Goal: Transaction & Acquisition: Purchase product/service

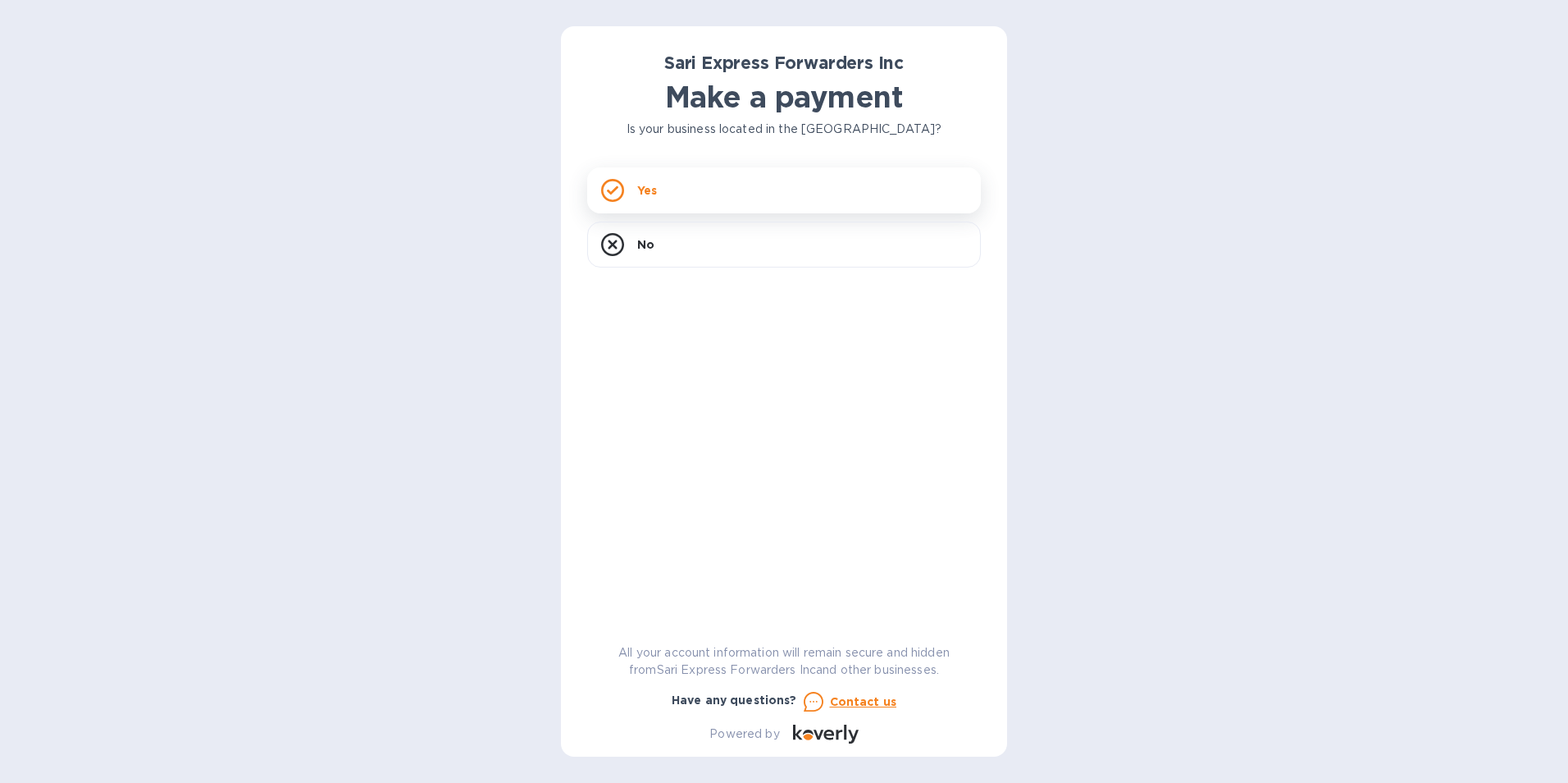
click at [796, 192] on div "Yes" at bounding box center [784, 190] width 394 height 46
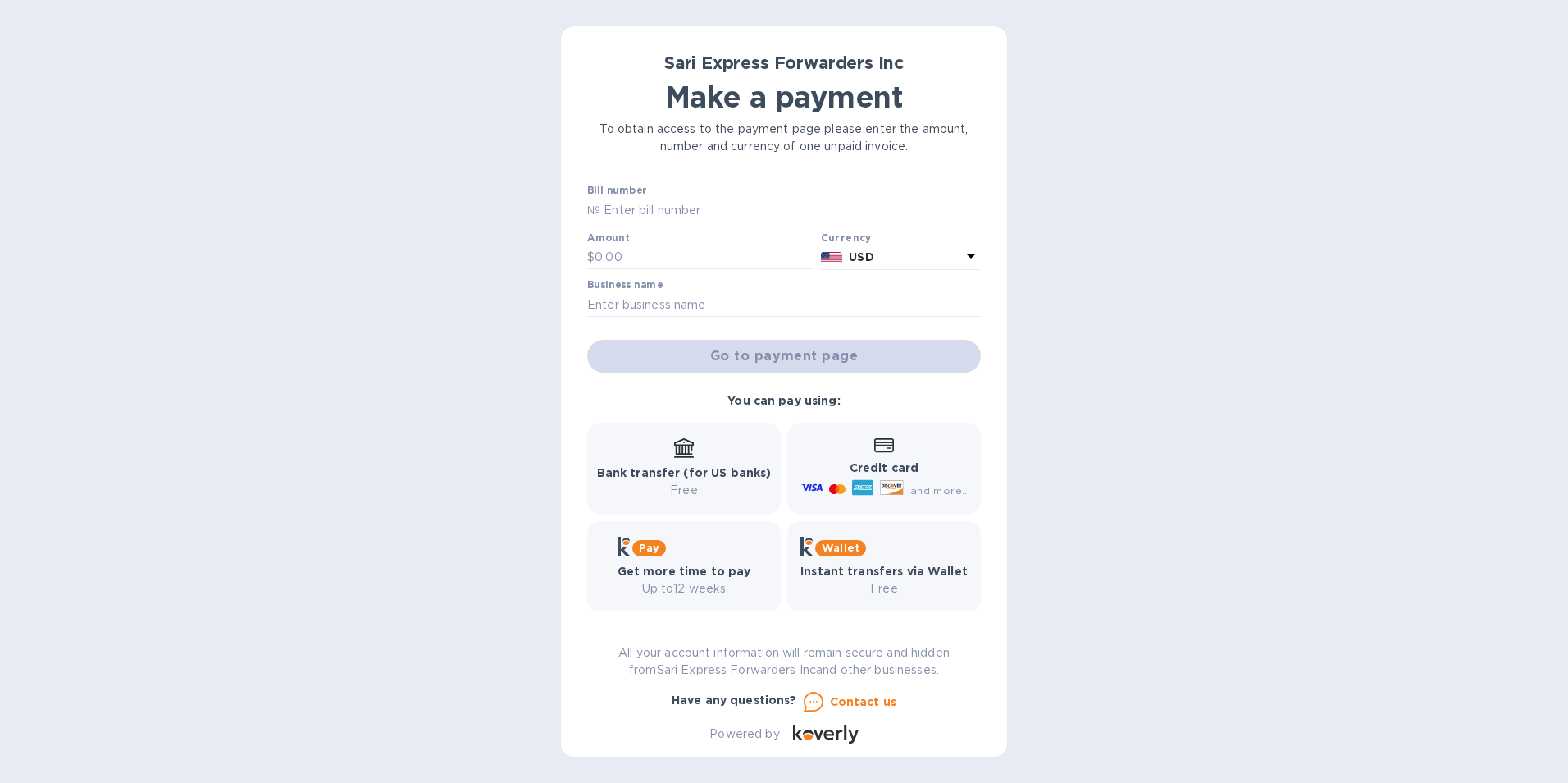
click at [745, 206] on input "text" at bounding box center [790, 210] width 380 height 25
type input "124792"
click at [712, 271] on div at bounding box center [701, 270] width 228 height 3
click at [712, 262] on input "text" at bounding box center [704, 257] width 220 height 25
type input "150"
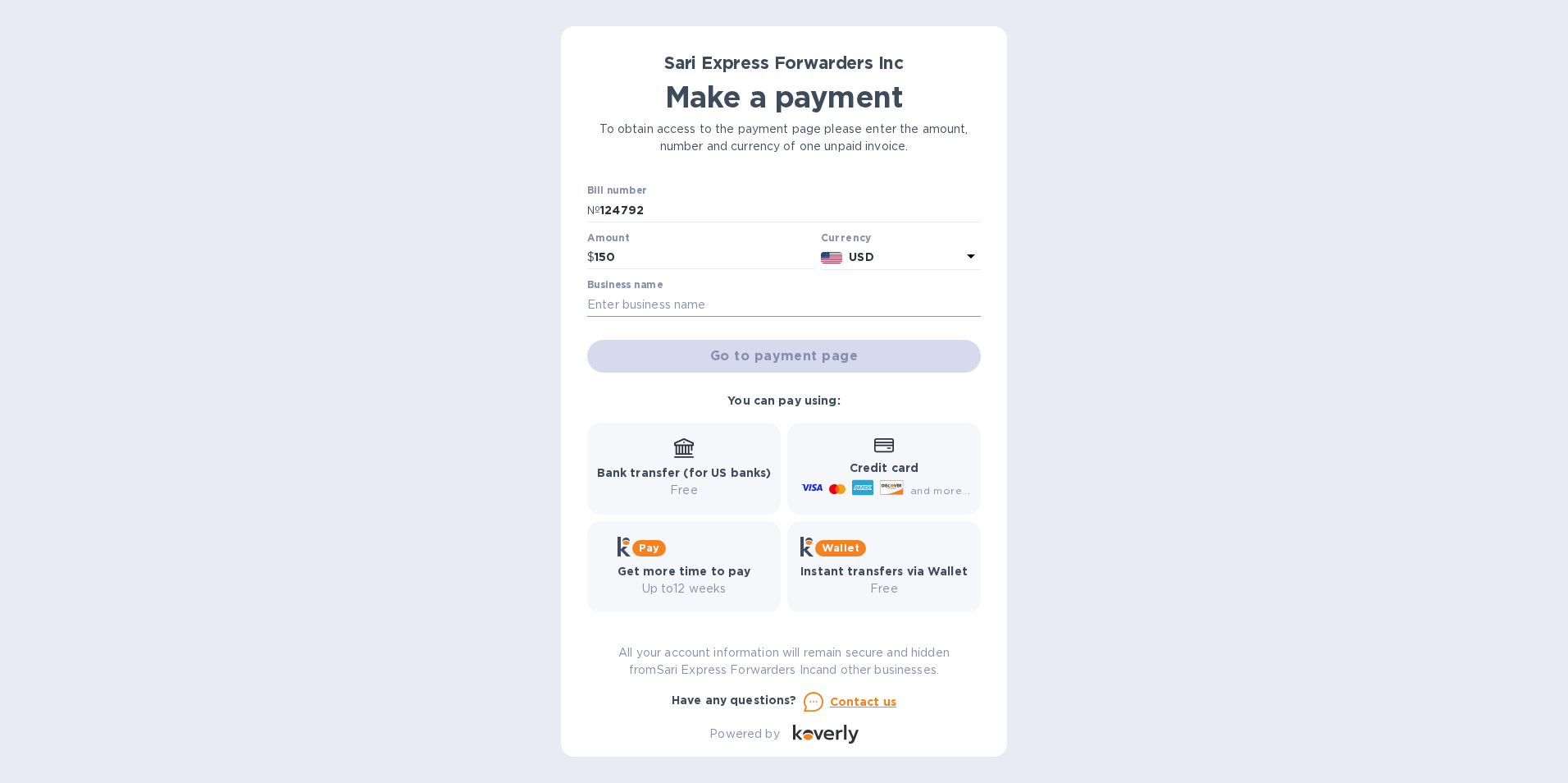
drag, startPoint x: 706, startPoint y: 319, endPoint x: 710, endPoint y: 311, distance: 8.9
click at [706, 319] on div at bounding box center [784, 318] width 394 height 3
click at [711, 306] on input "text" at bounding box center [784, 305] width 394 height 25
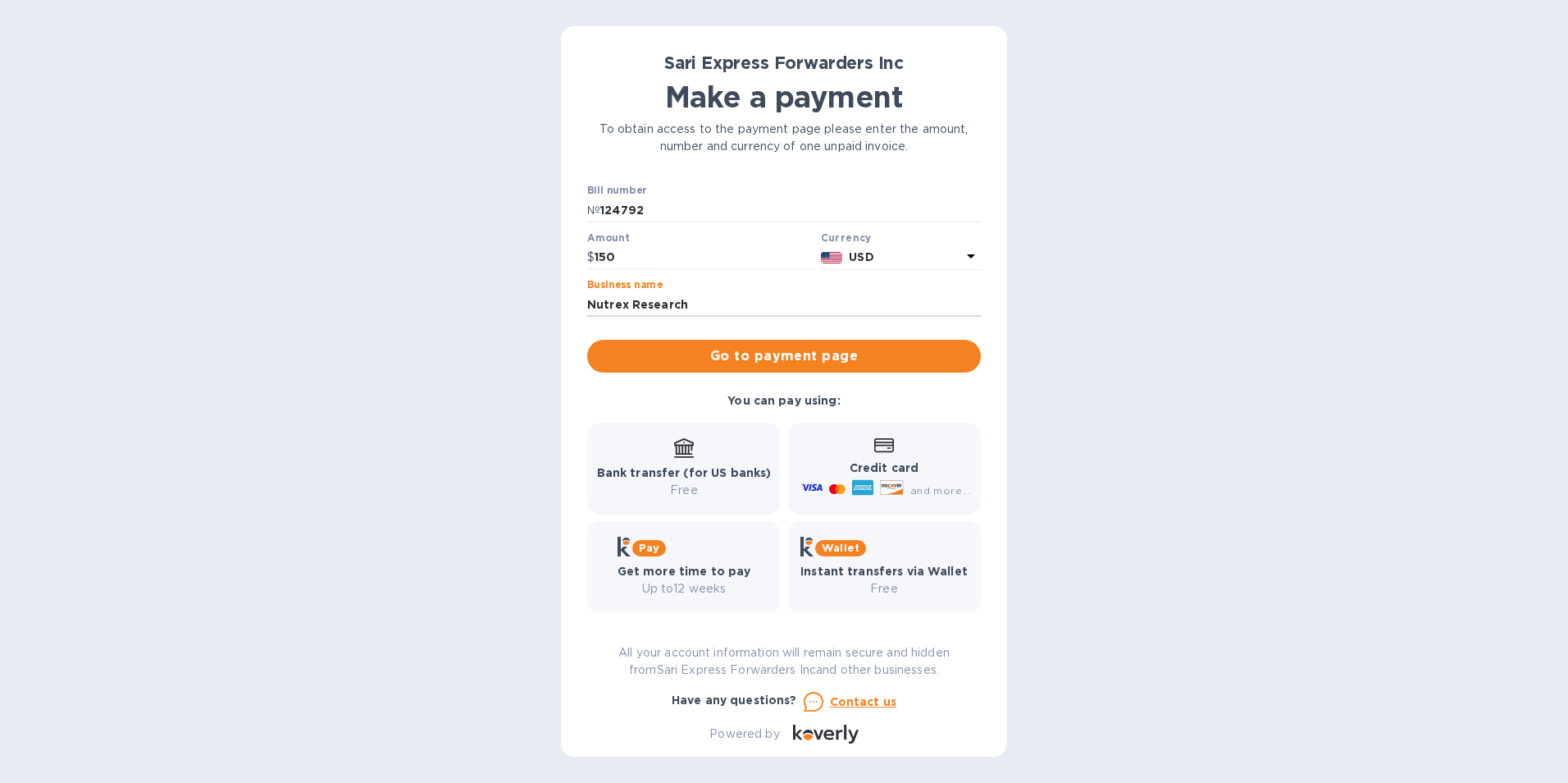
type input "Nutrex Research"
click at [1153, 420] on div "Sari Express Forwarders Inc Make a payment To obtain access to the payment page…" at bounding box center [784, 391] width 1568 height 783
click at [913, 347] on span "Go to payment page" at bounding box center [784, 355] width 368 height 19
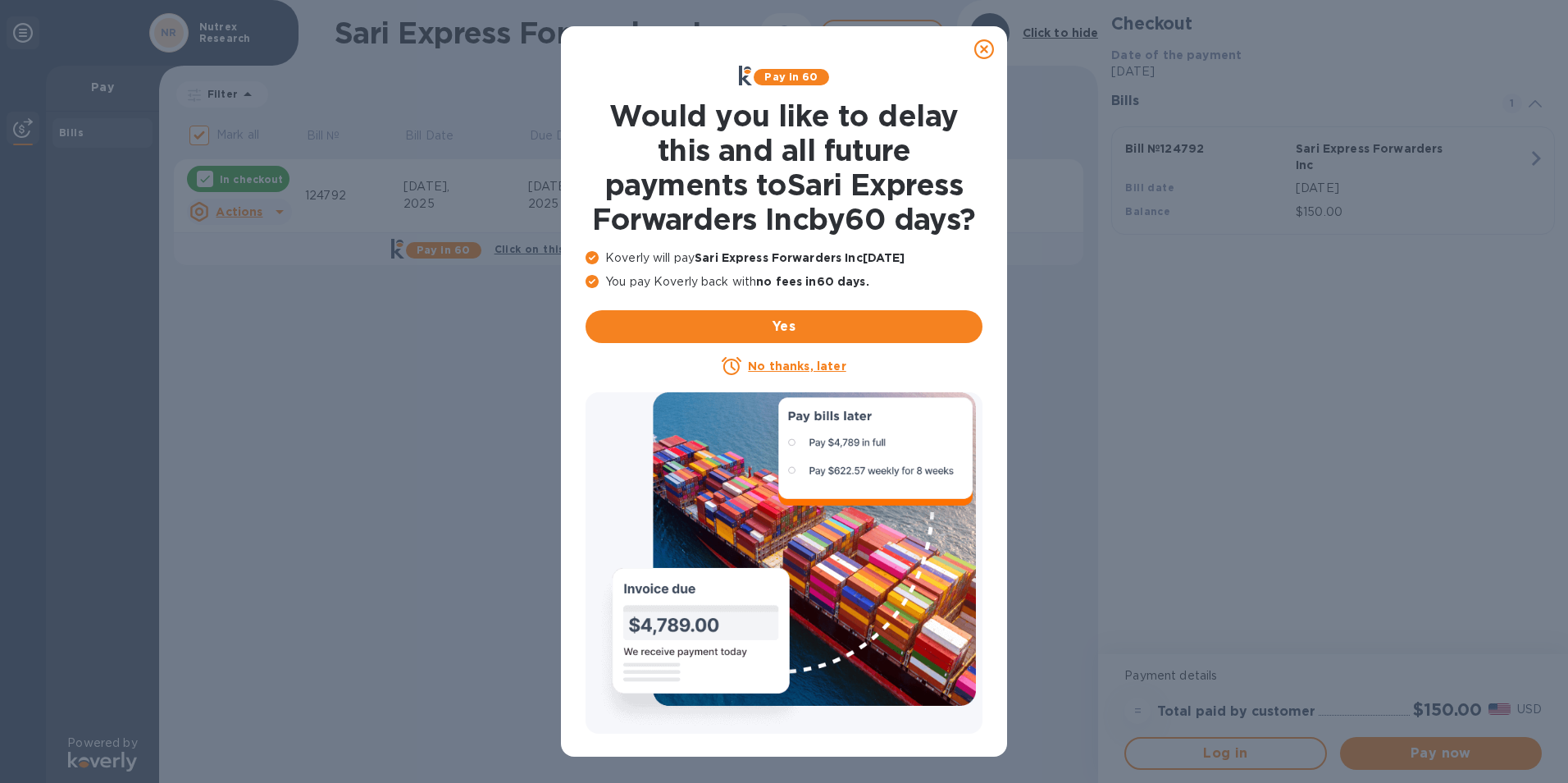
click at [811, 373] on u "No thanks, later" at bounding box center [797, 366] width 98 height 13
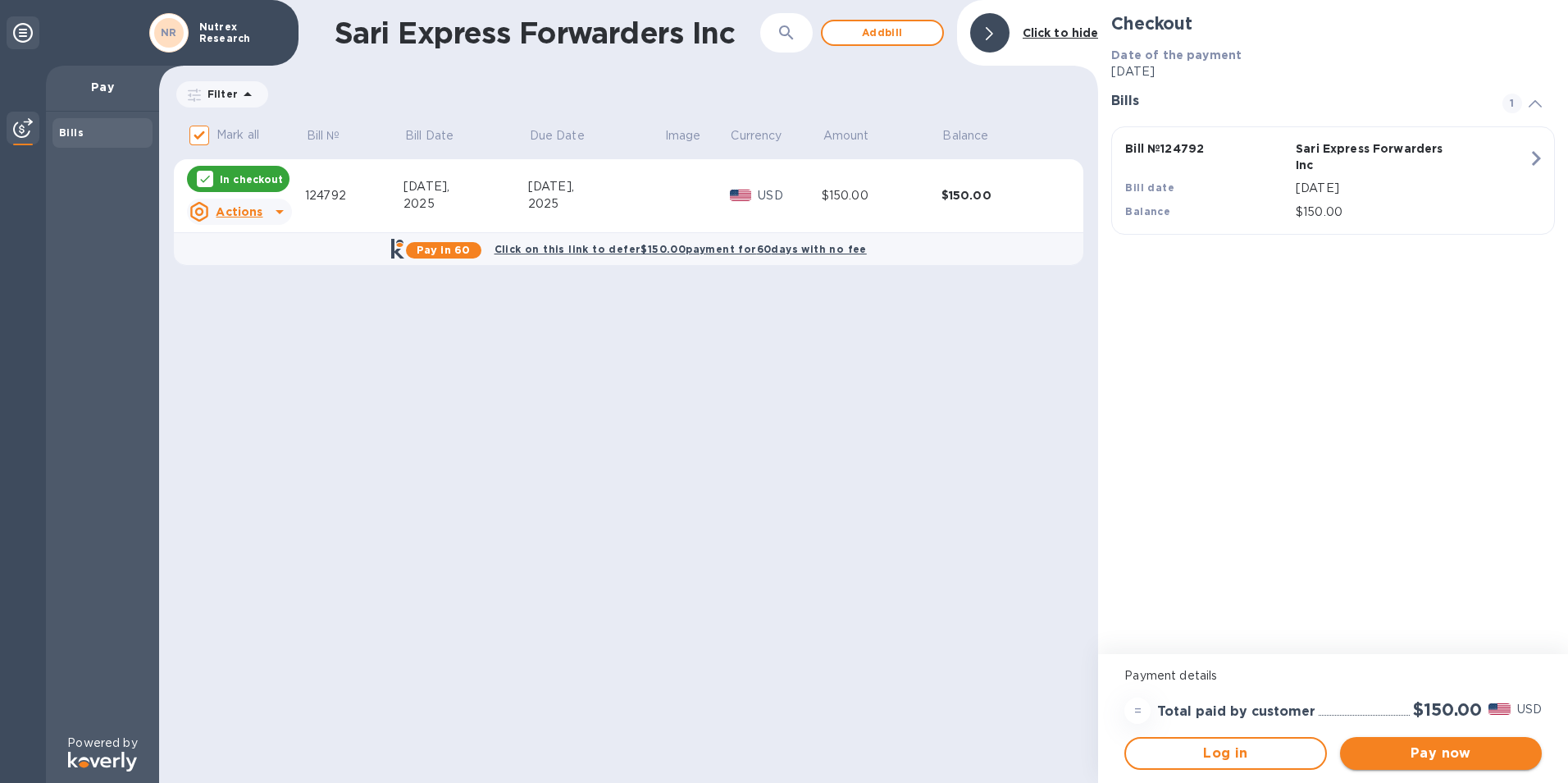
click at [1454, 748] on span "Pay now" at bounding box center [1440, 753] width 176 height 19
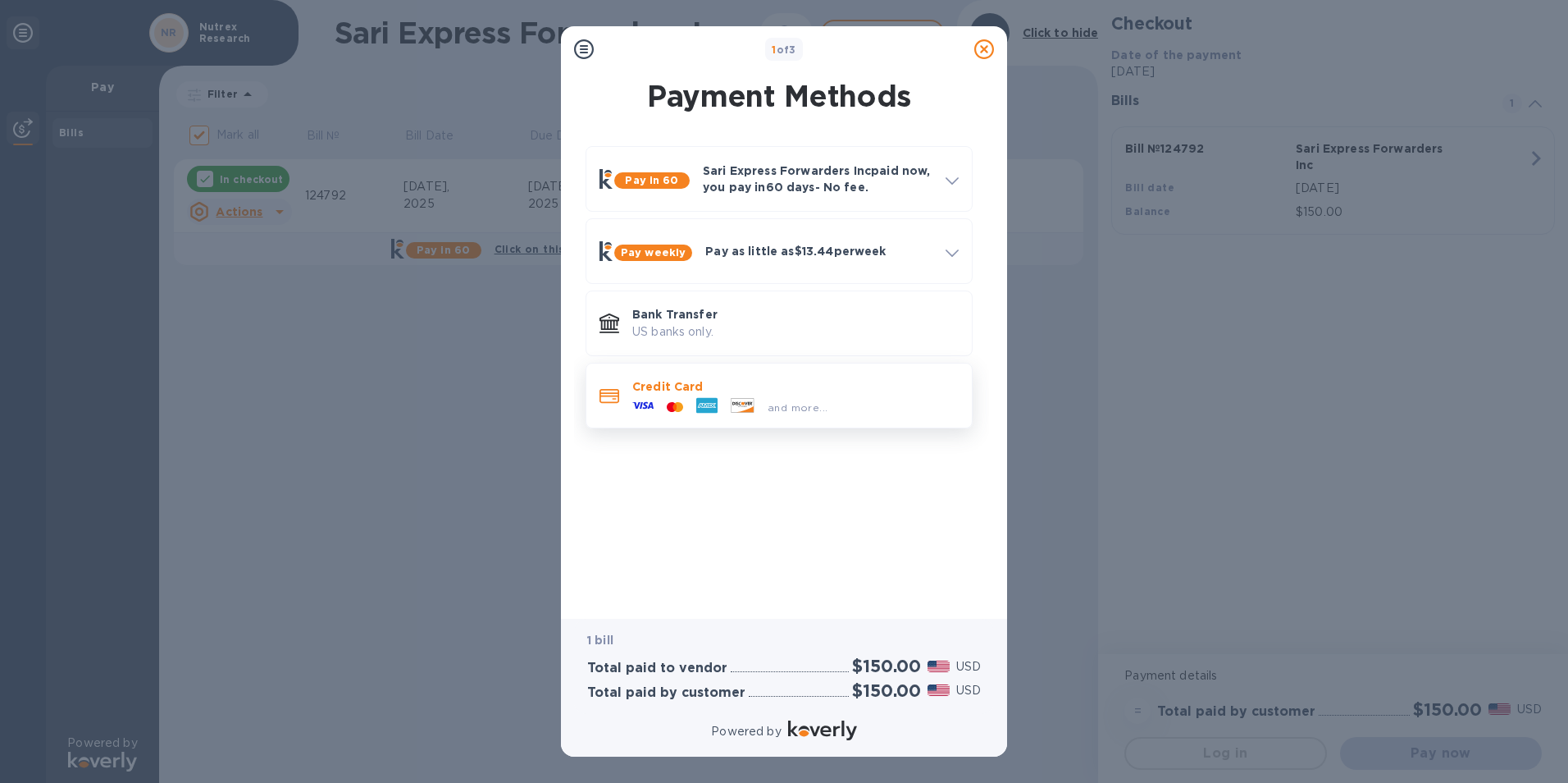
click at [820, 405] on span "and more..." at bounding box center [797, 407] width 60 height 12
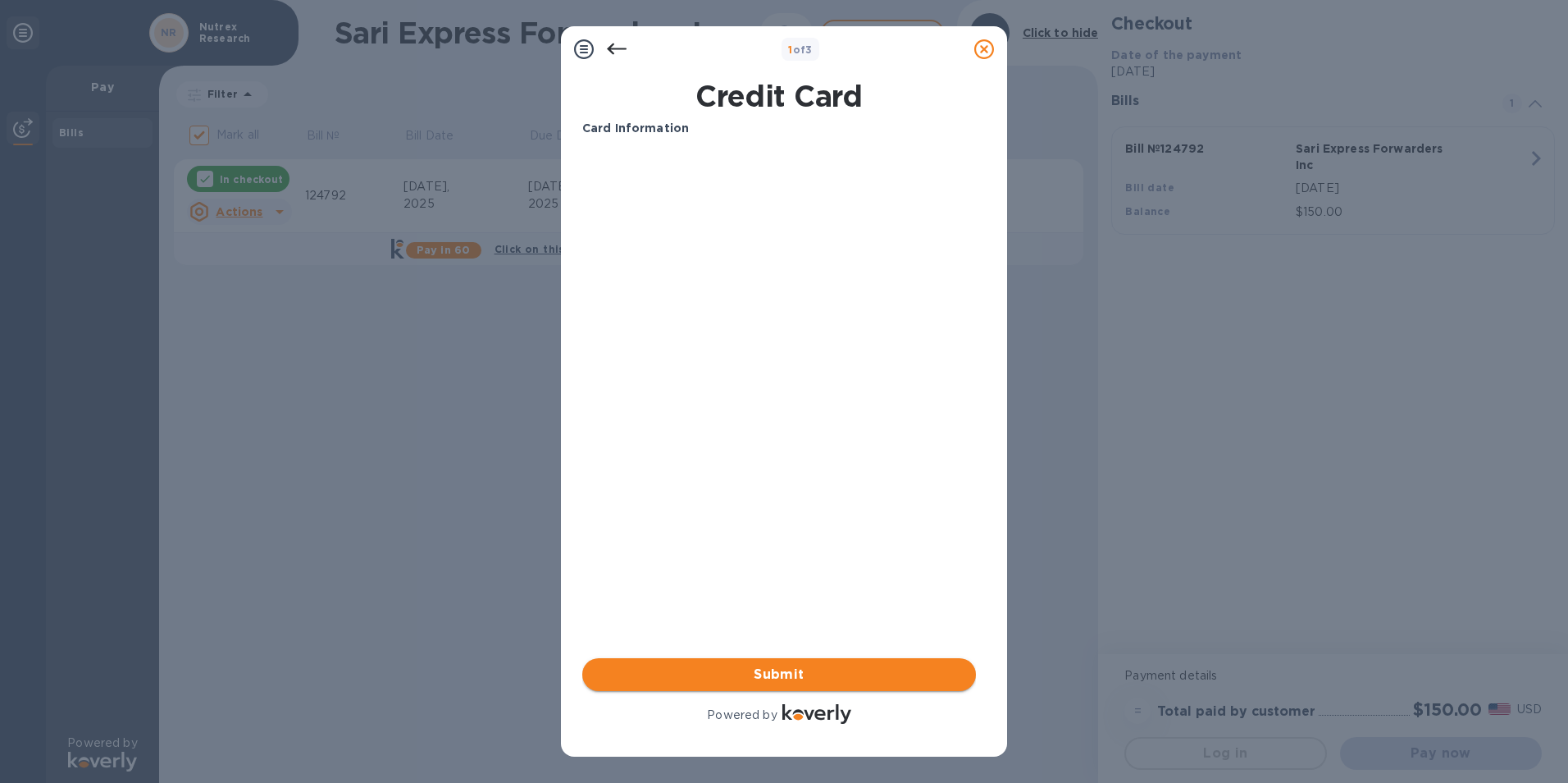
click at [780, 672] on span "Submit" at bounding box center [779, 674] width 368 height 19
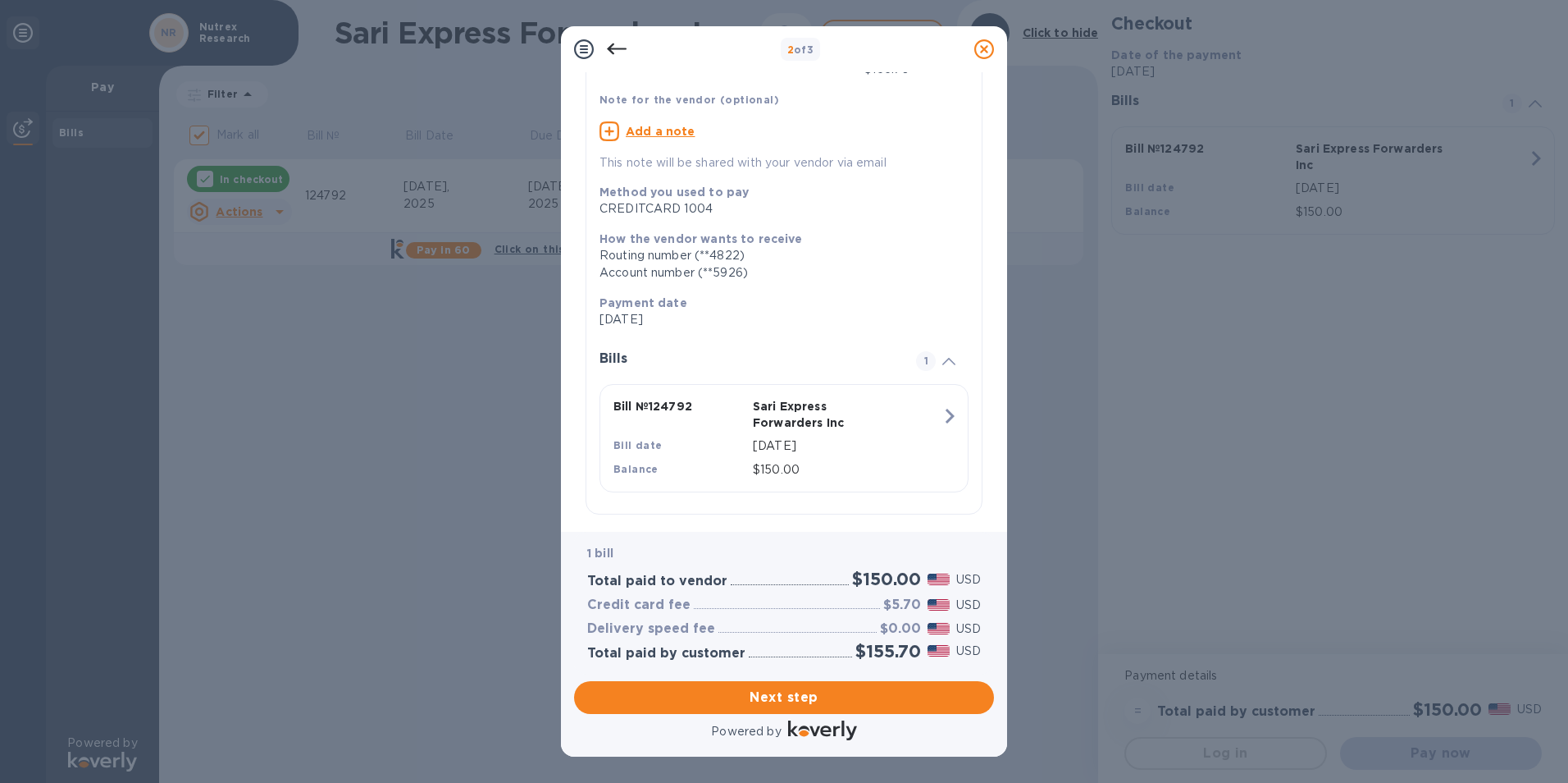
scroll to position [115, 0]
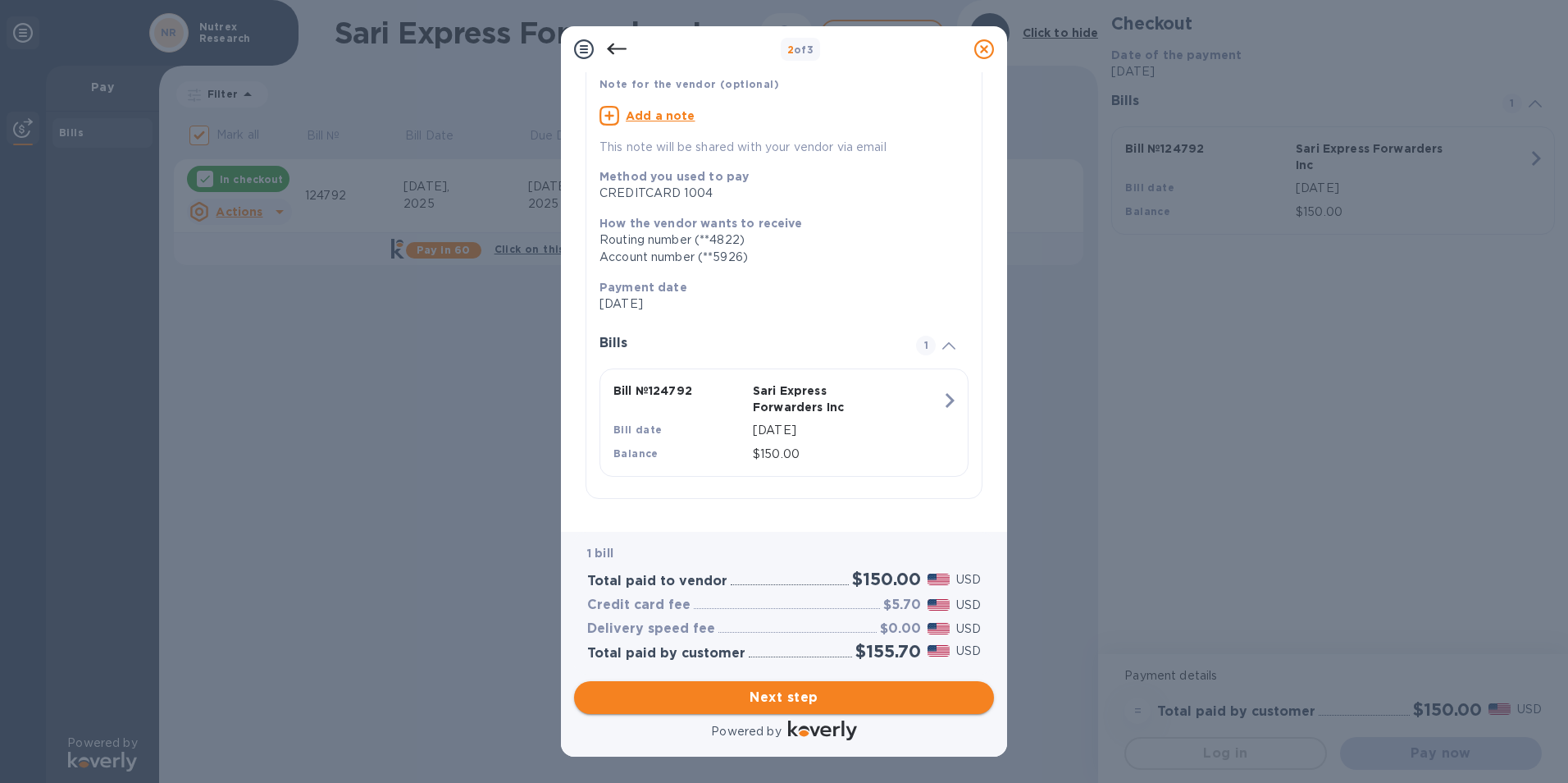
click at [907, 694] on span "Next step" at bounding box center [784, 697] width 394 height 19
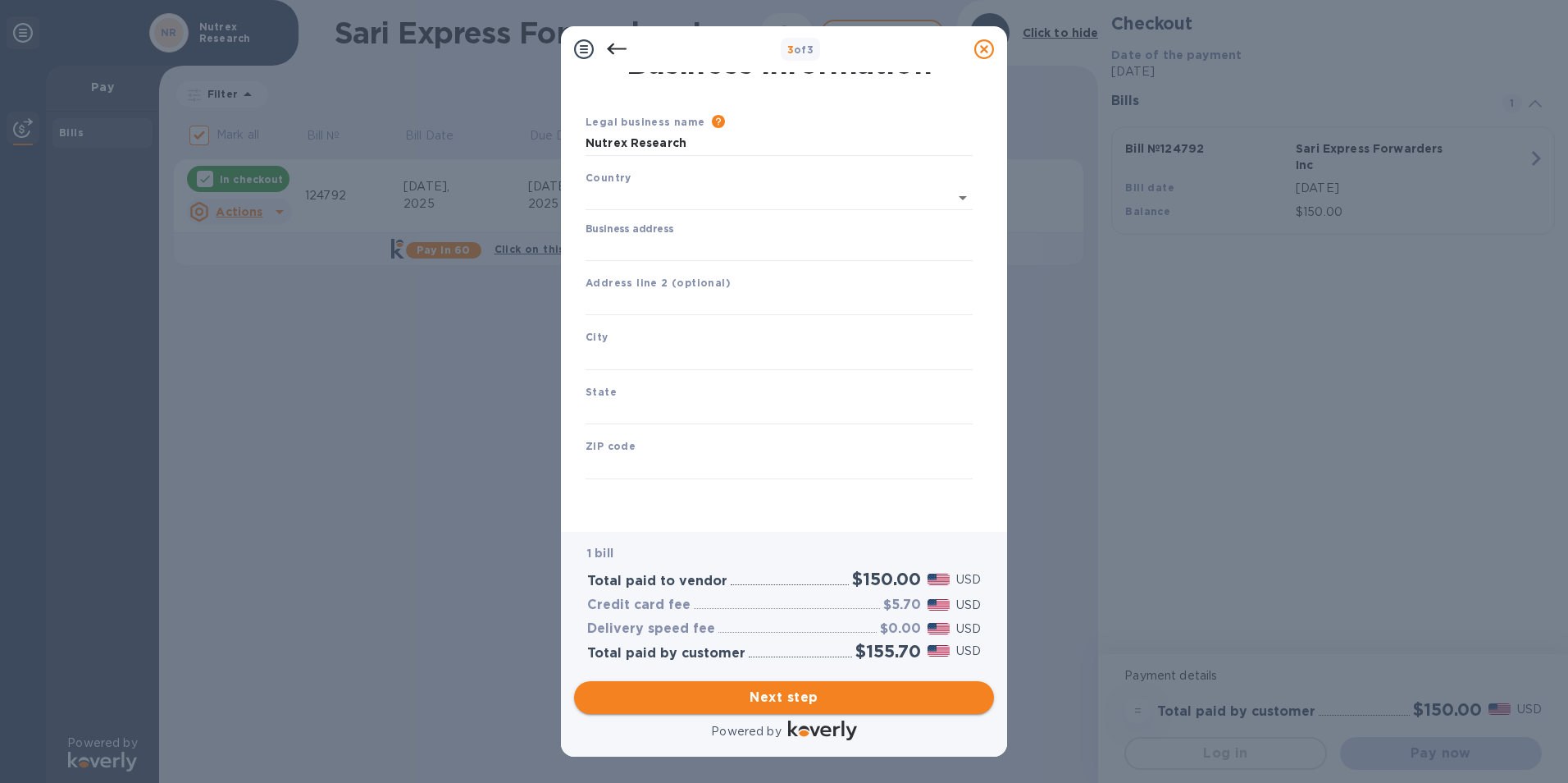
type input "[GEOGRAPHIC_DATA]"
click at [745, 257] on input "Business address" at bounding box center [779, 249] width 387 height 25
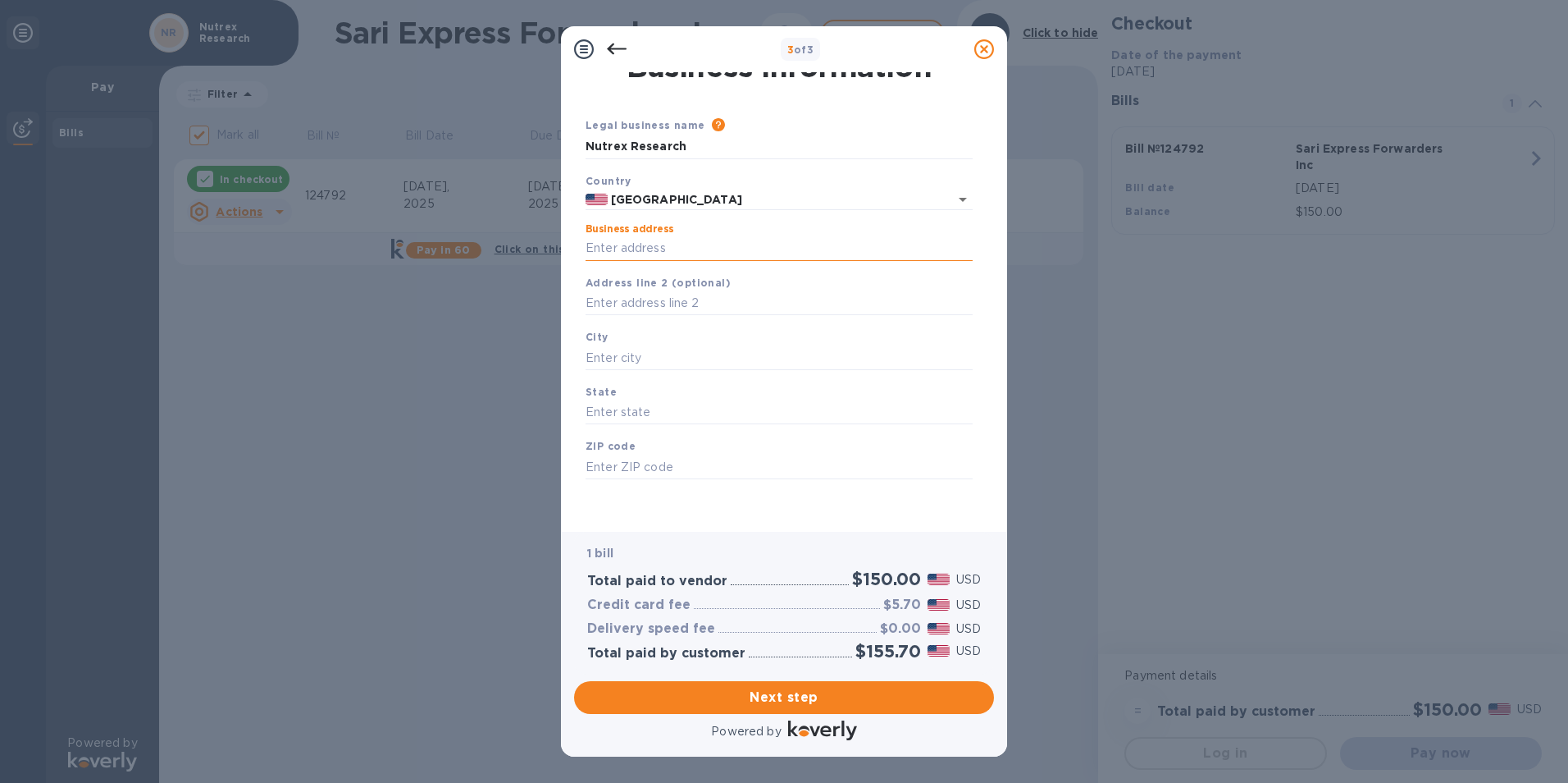
type input "[STREET_ADDRESS]"
click at [730, 306] on input "text" at bounding box center [779, 304] width 387 height 25
click at [717, 352] on input "text" at bounding box center [779, 358] width 387 height 25
type input "[GEOGRAPHIC_DATA]"
type input "[US_STATE]"
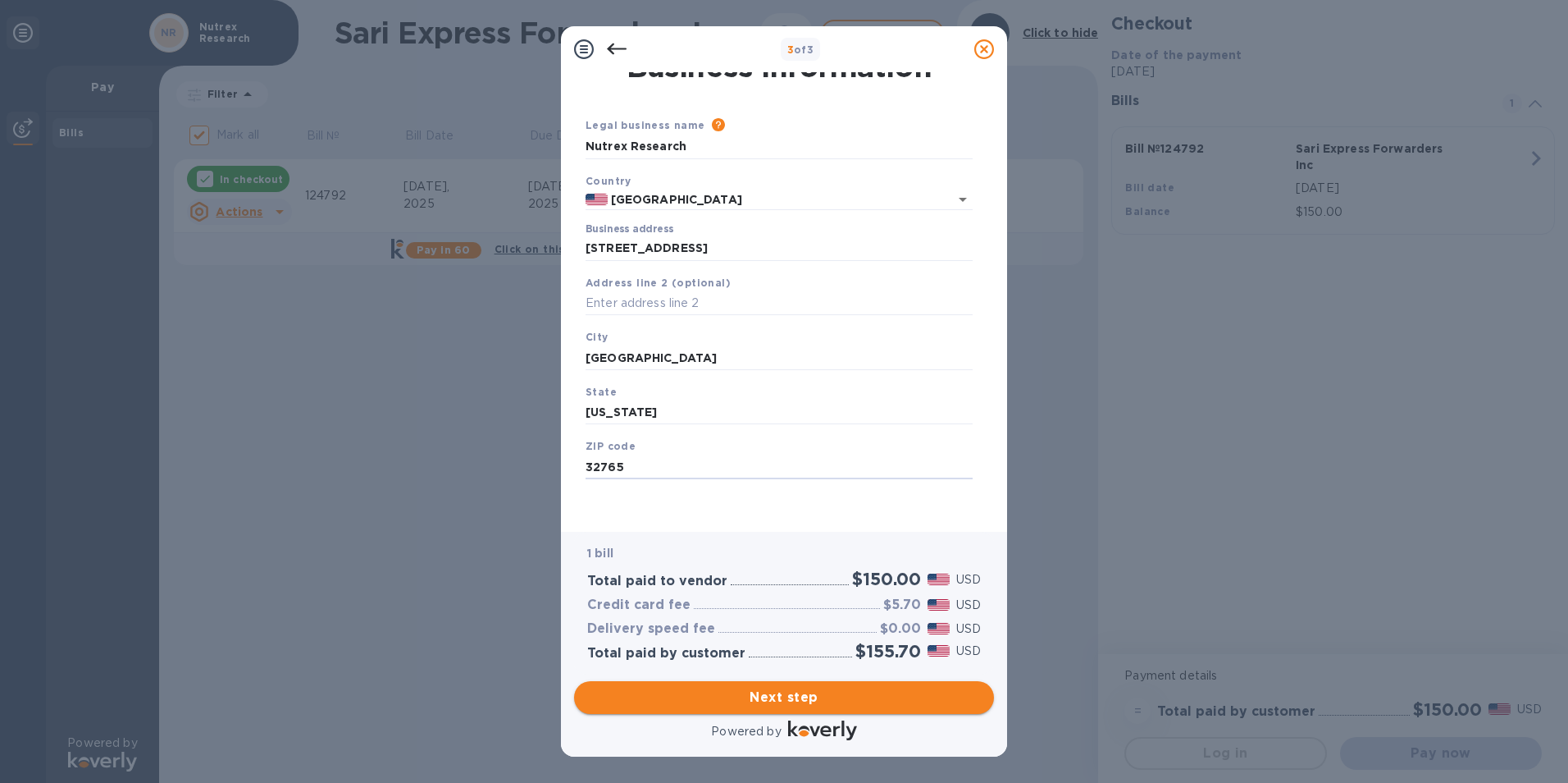
type input "32765"
drag, startPoint x: 808, startPoint y: 697, endPoint x: 827, endPoint y: 79, distance: 618.3
click at [829, 80] on div "3 of 3 Business Information Legal business name Please provide the legal name t…" at bounding box center [784, 391] width 446 height 730
click at [703, 154] on input "Nutrex Research" at bounding box center [779, 147] width 387 height 25
type input "Nutrex Research, Inc."
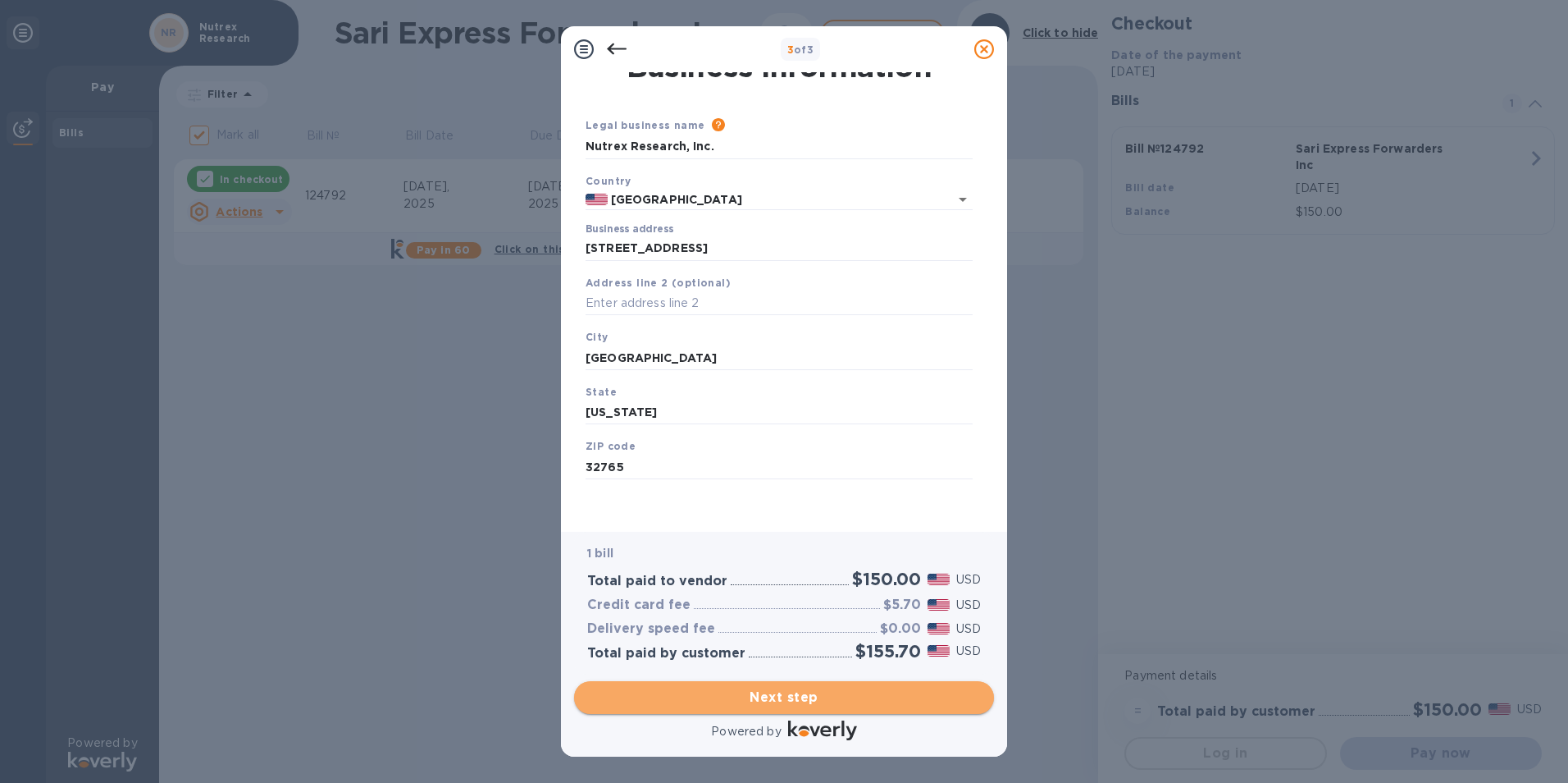
click at [785, 700] on span "Next step" at bounding box center [784, 697] width 394 height 19
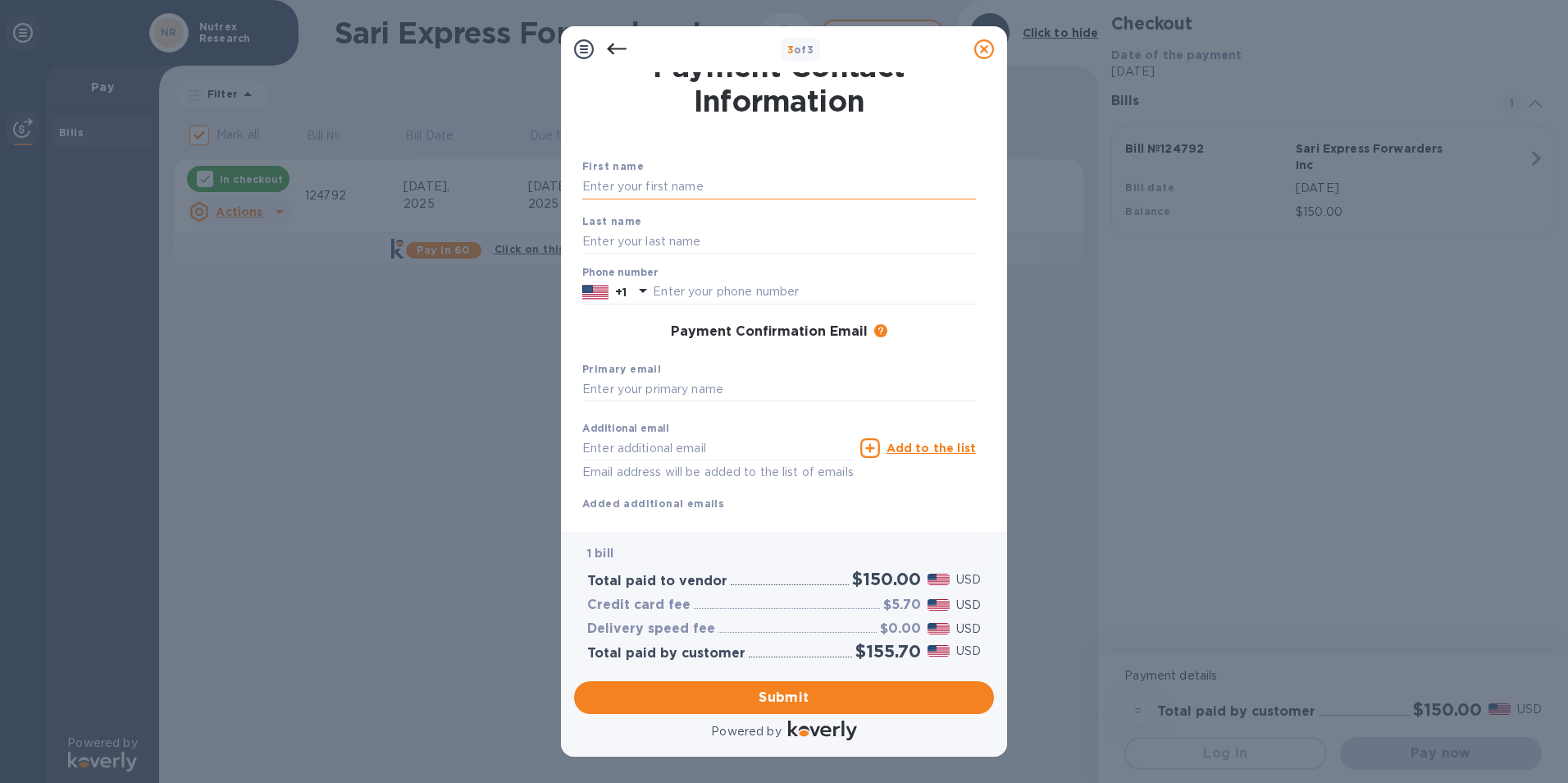
click at [724, 183] on input "text" at bounding box center [779, 187] width 394 height 25
type input "[PERSON_NAME]"
type input "4073590734"
drag, startPoint x: 553, startPoint y: 416, endPoint x: 568, endPoint y: 391, distance: 29.2
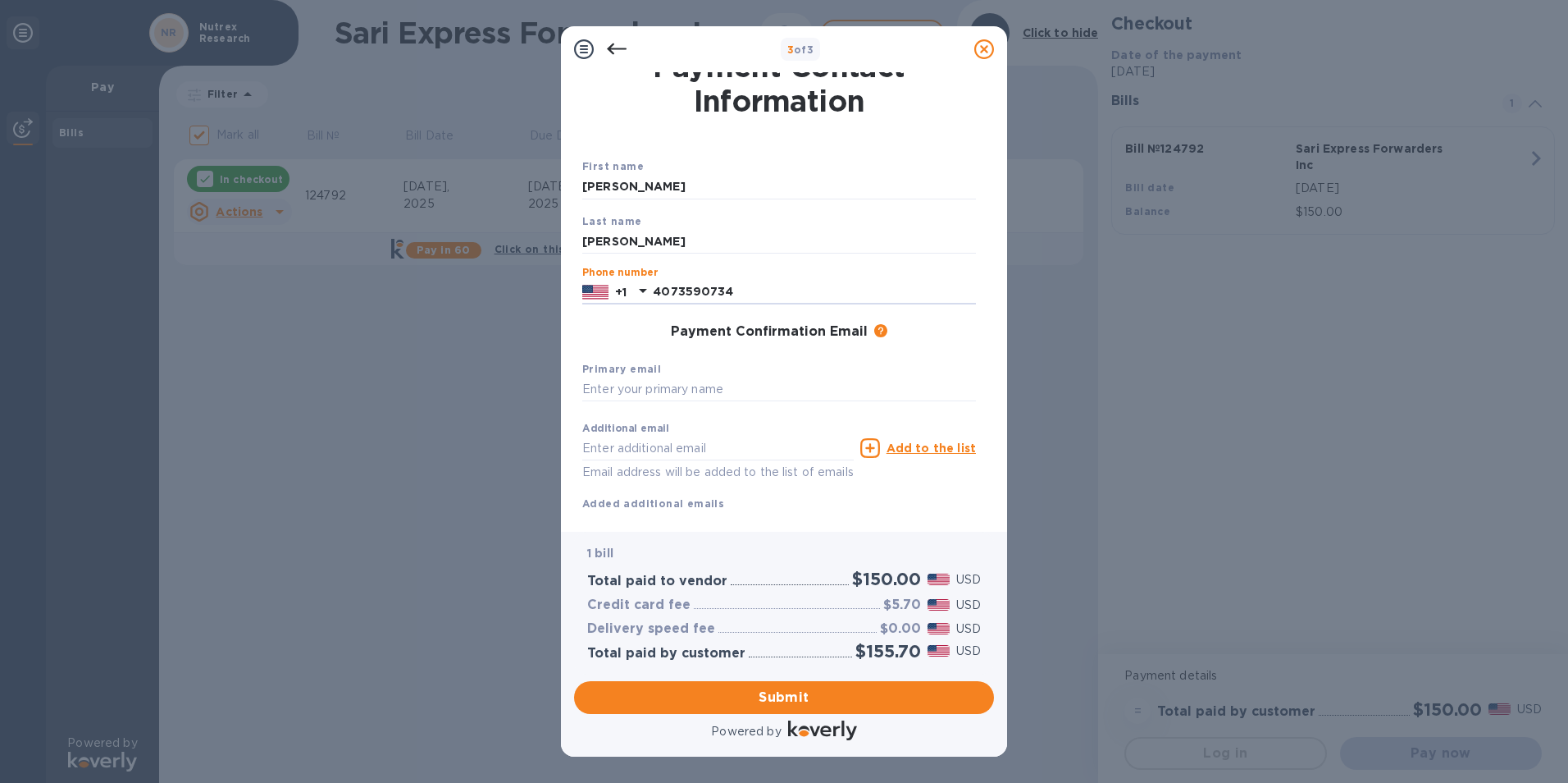
click at [553, 413] on div "3 of 3 Payment Contact Information First name [PERSON_NAME] Last name [PERSON_N…" at bounding box center [784, 391] width 1568 height 783
click at [588, 379] on input "text" at bounding box center [779, 390] width 394 height 25
type input "[PERSON_NAME][EMAIL_ADDRESS][DOMAIN_NAME]"
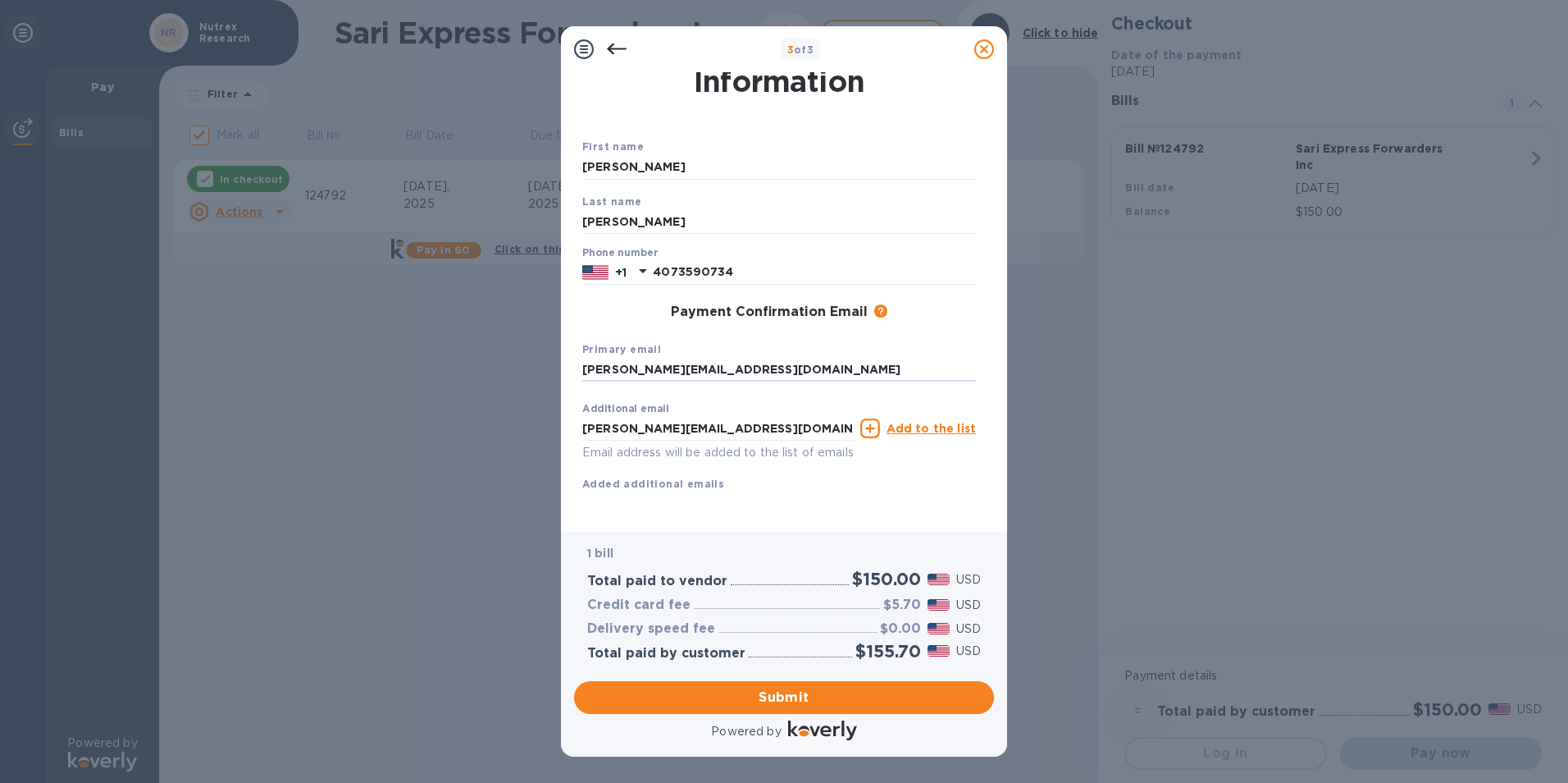
scroll to position [59, 0]
click at [908, 693] on span "Submit" at bounding box center [784, 697] width 394 height 19
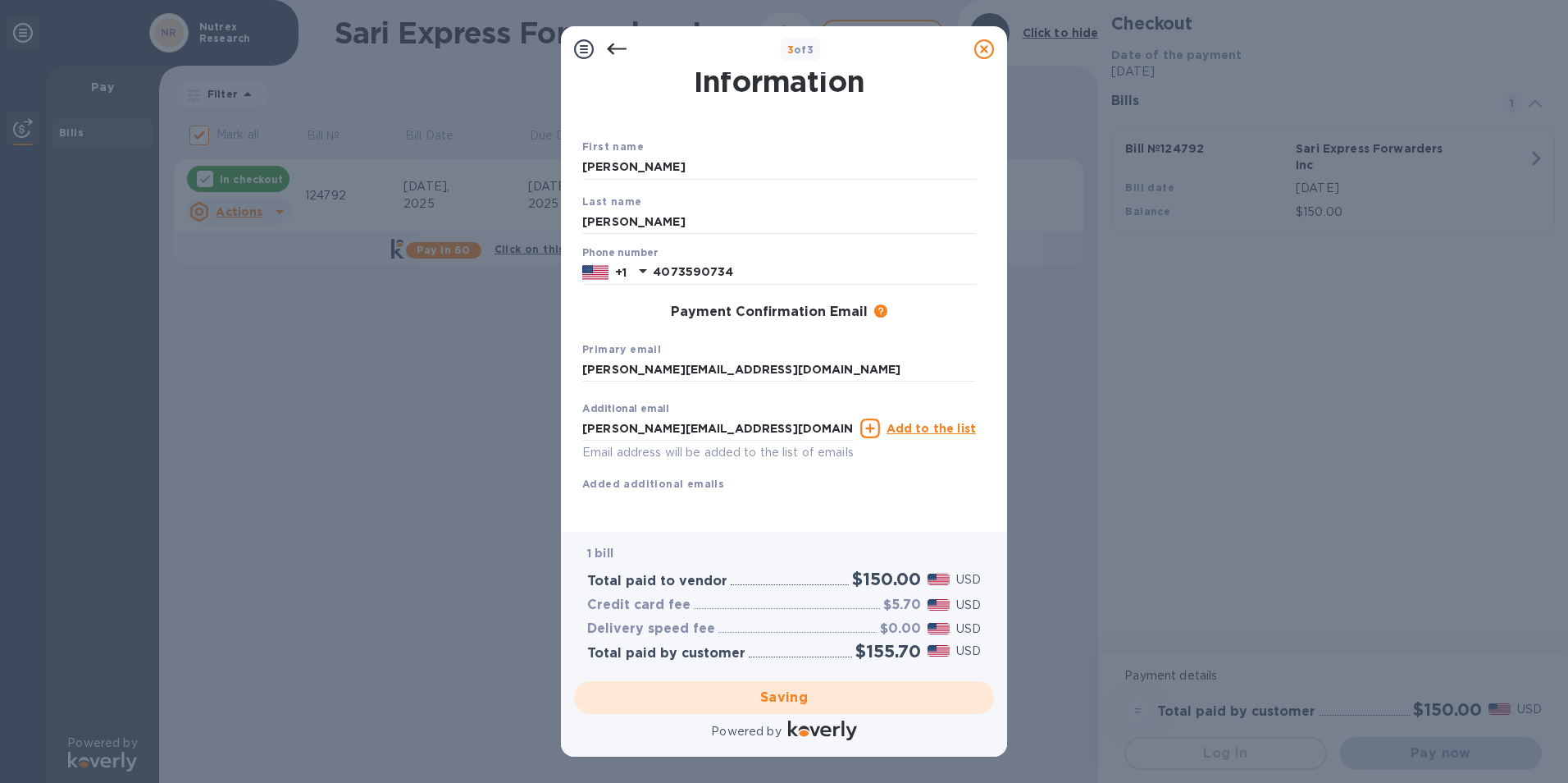
checkbox input "false"
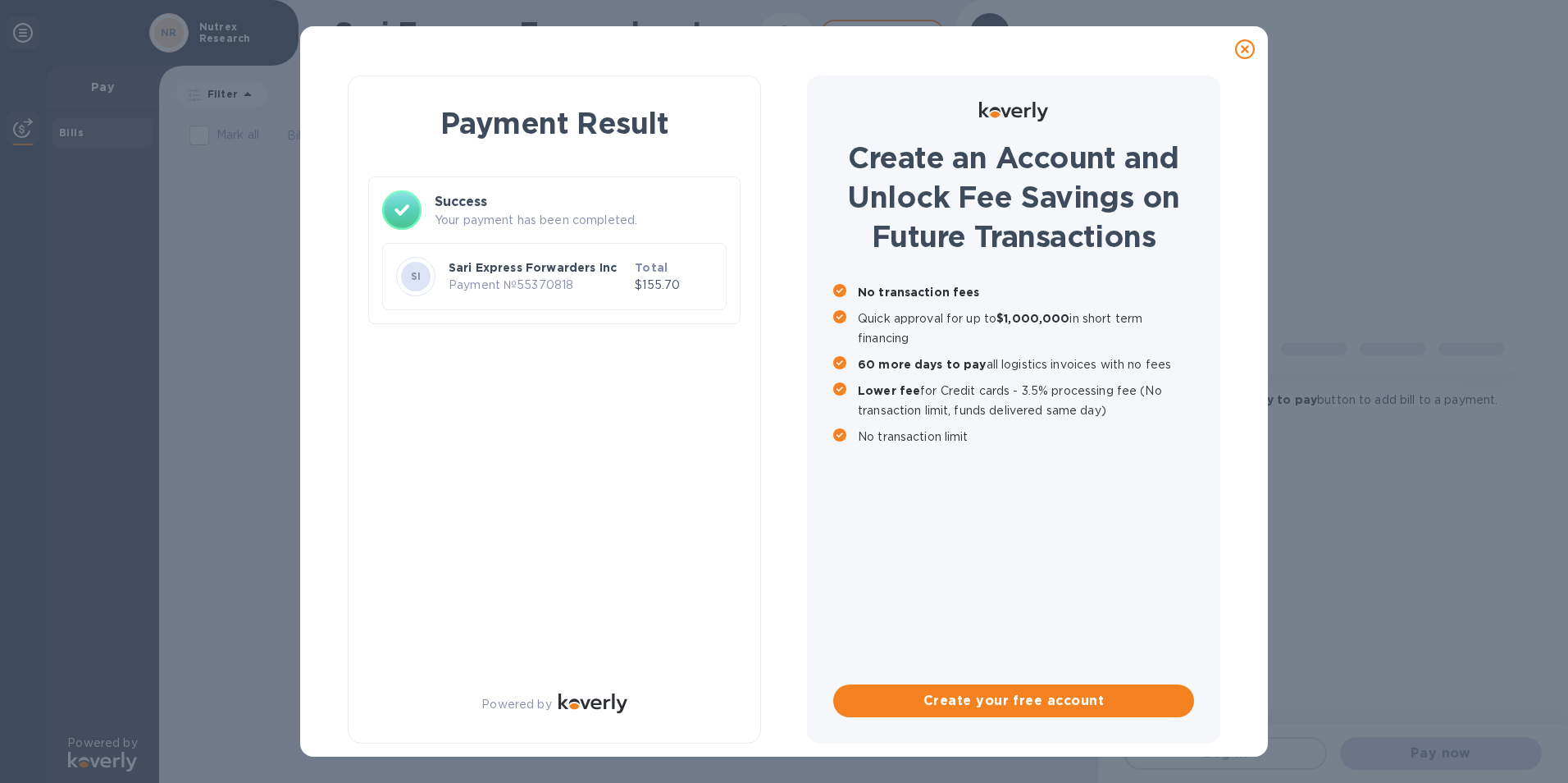
scroll to position [0, 0]
